Goal: Task Accomplishment & Management: Manage account settings

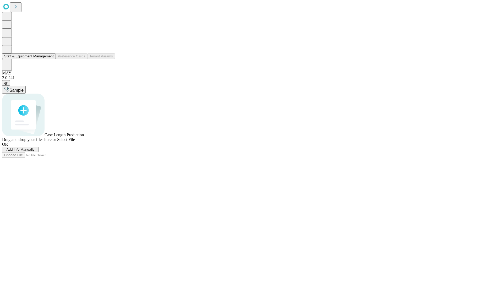
click at [50, 59] on button "Staff & Equipment Management" at bounding box center [29, 56] width 54 height 6
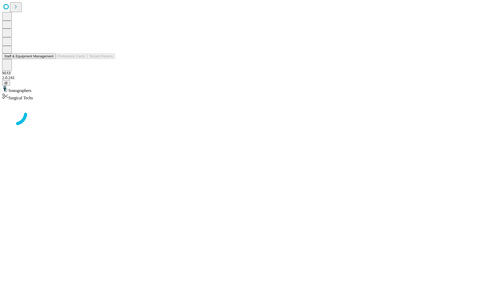
click at [50, 59] on button "Staff & Equipment Management" at bounding box center [29, 56] width 54 height 6
